Goal: Entertainment & Leisure: Consume media (video, audio)

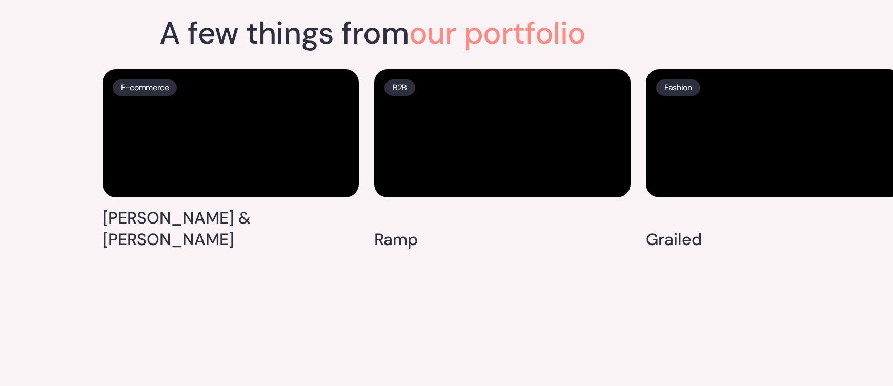
scroll to position [2562, 0]
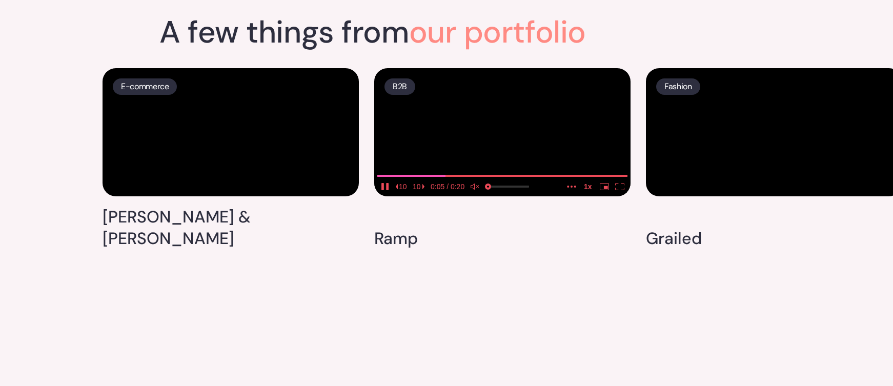
drag, startPoint x: 503, startPoint y: 206, endPoint x: 437, endPoint y: 205, distance: 66.6
click at [437, 196] on video at bounding box center [502, 132] width 256 height 128
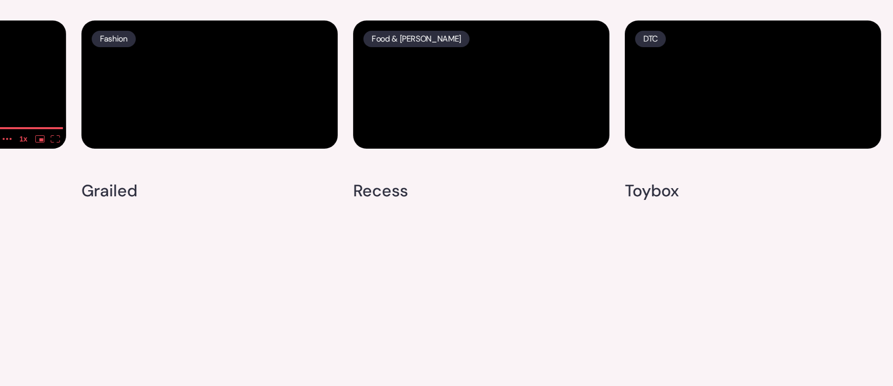
scroll to position [2795, 0]
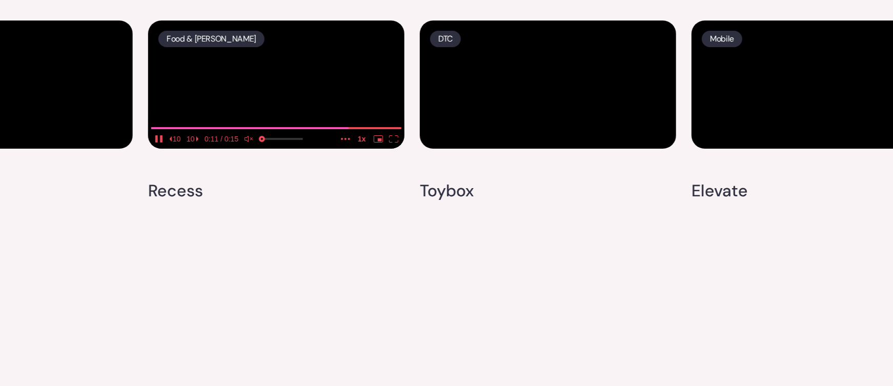
click at [277, 72] on video at bounding box center [276, 85] width 256 height 128
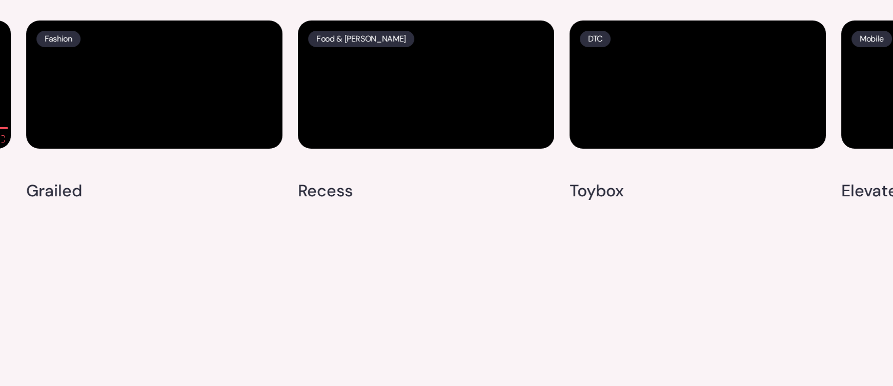
scroll to position [2779, 0]
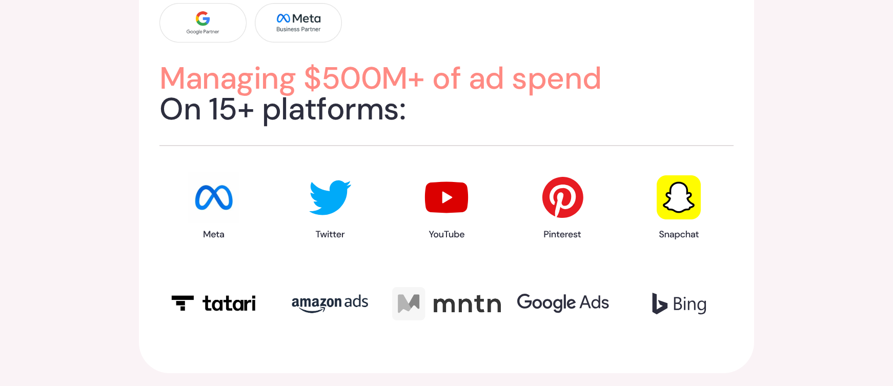
scroll to position [1244, 0]
